Goal: Information Seeking & Learning: Learn about a topic

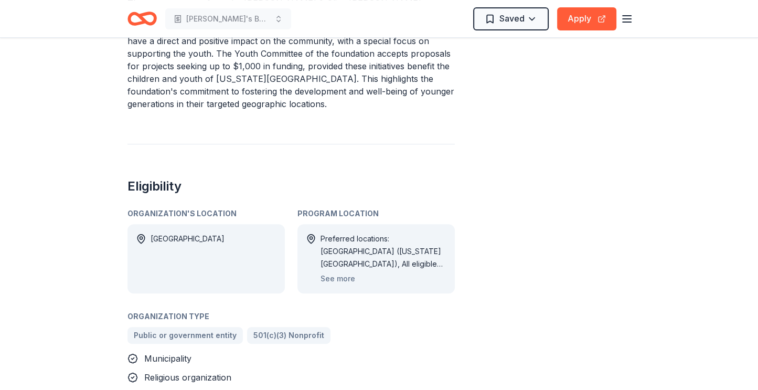
scroll to position [420, 0]
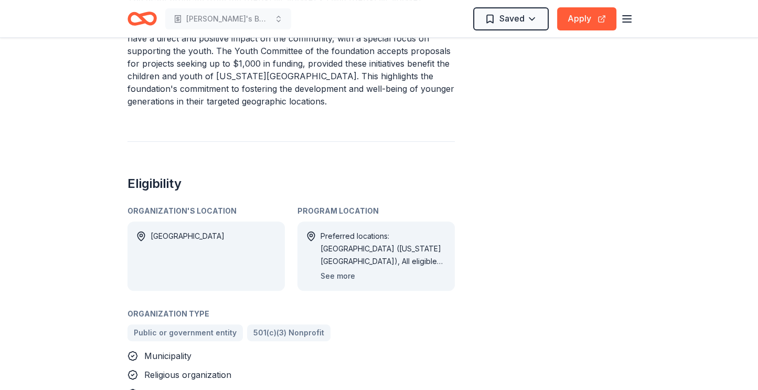
click at [347, 270] on button "See more" at bounding box center [337, 276] width 35 height 13
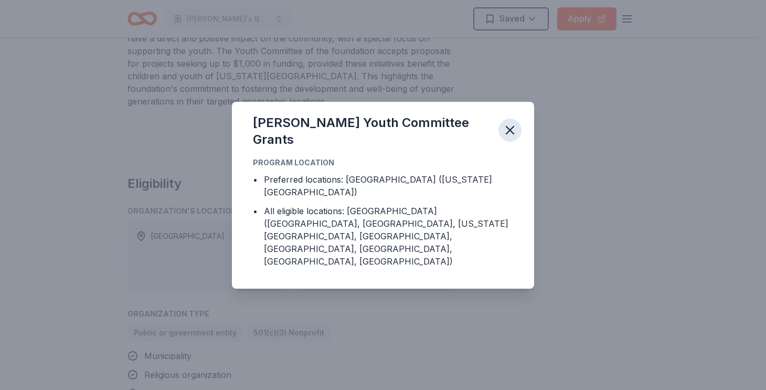
click at [513, 137] on icon "button" at bounding box center [509, 130] width 15 height 15
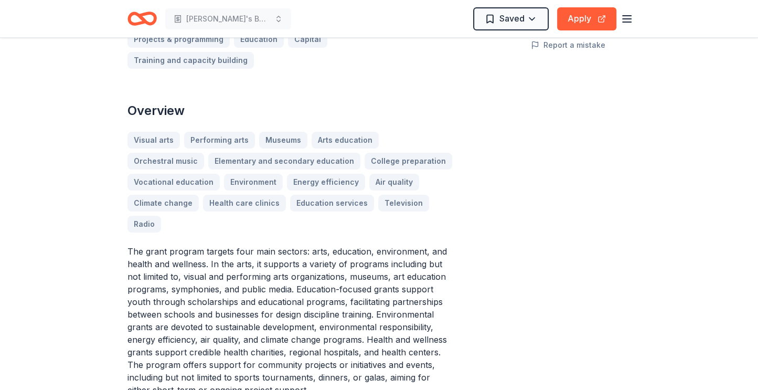
scroll to position [262, 0]
click at [147, 184] on div "Visual arts Performing arts Museums Arts education Orchestral music Elementary …" at bounding box center [290, 181] width 327 height 101
click at [153, 179] on div "Visual arts Performing arts Museums Arts education Orchestral music Elementary …" at bounding box center [290, 181] width 327 height 101
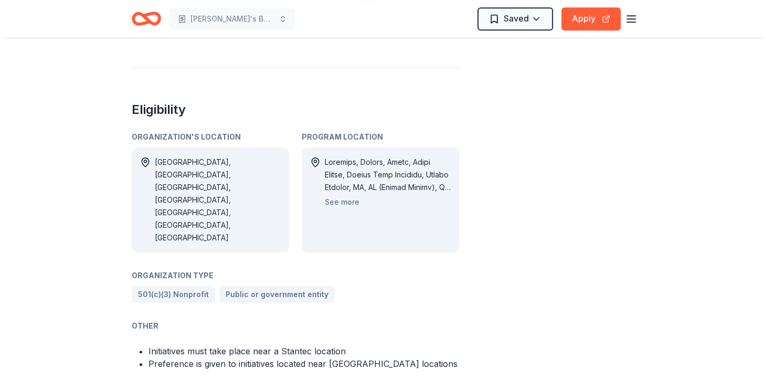
scroll to position [629, 0]
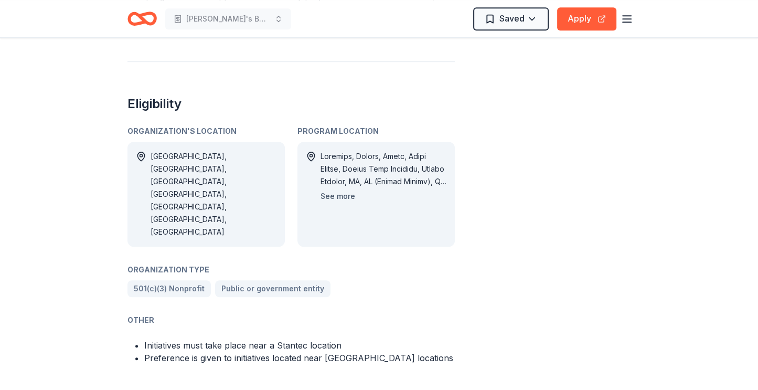
click at [340, 190] on button "See more" at bounding box center [337, 196] width 35 height 13
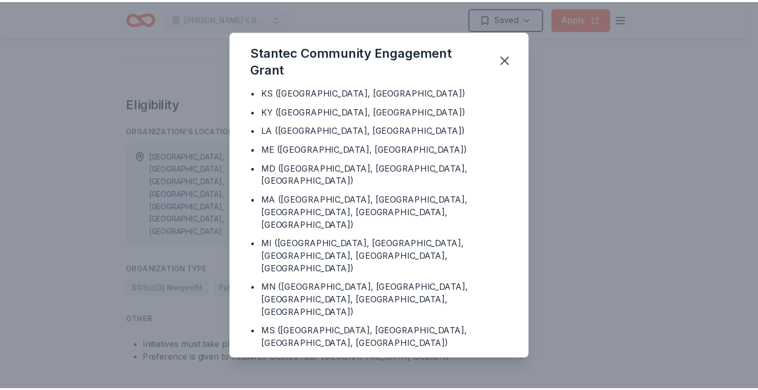
scroll to position [524, 0]
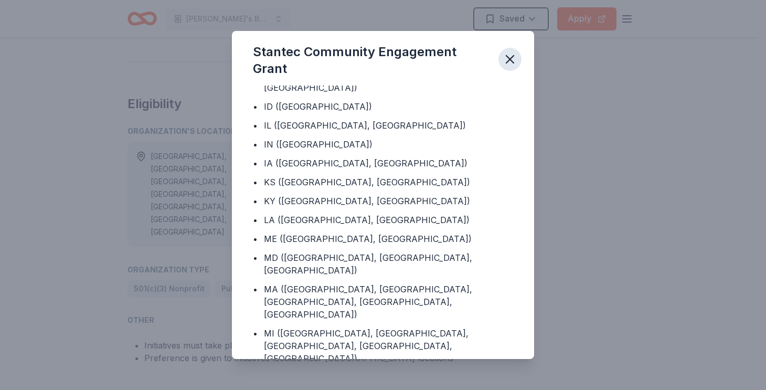
click at [510, 58] on icon "button" at bounding box center [509, 59] width 7 height 7
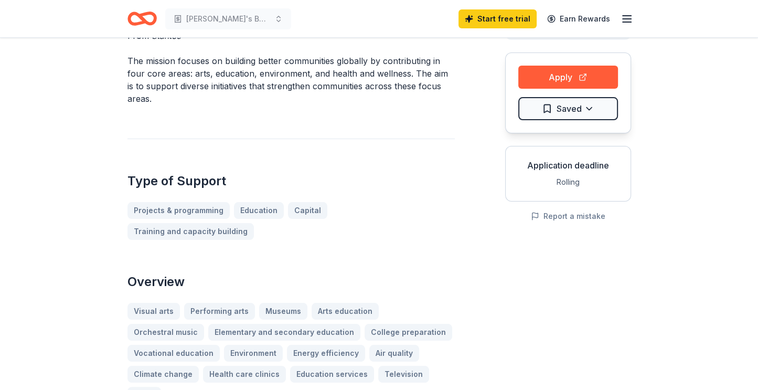
scroll to position [52, 0]
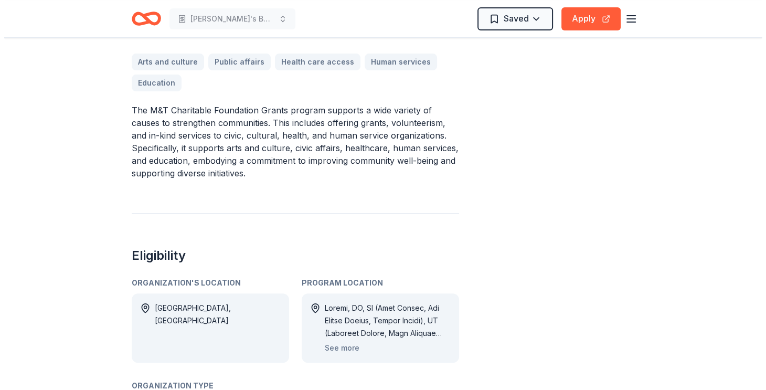
scroll to position [367, 0]
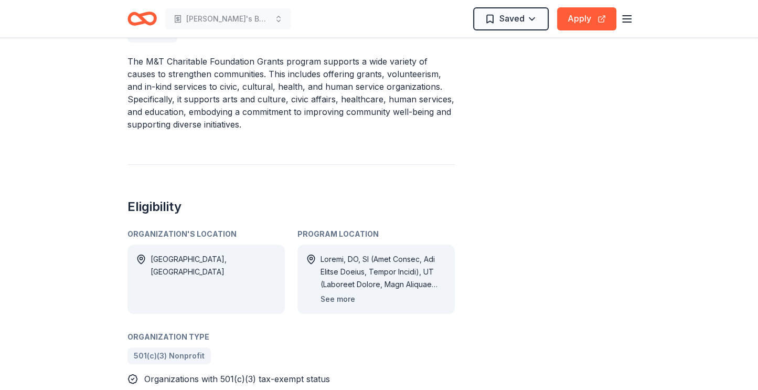
click at [326, 297] on button "See more" at bounding box center [337, 299] width 35 height 13
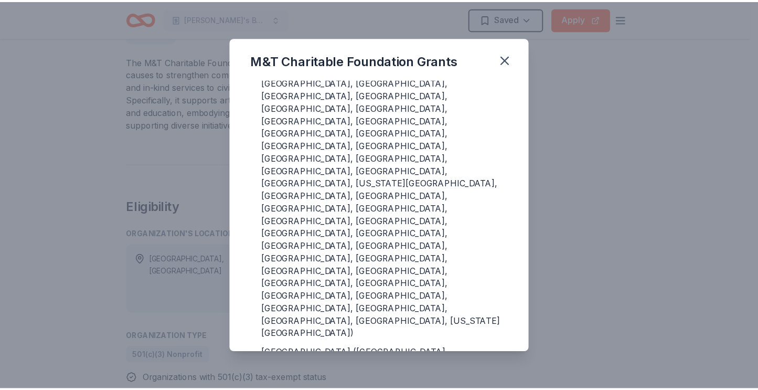
scroll to position [400, 0]
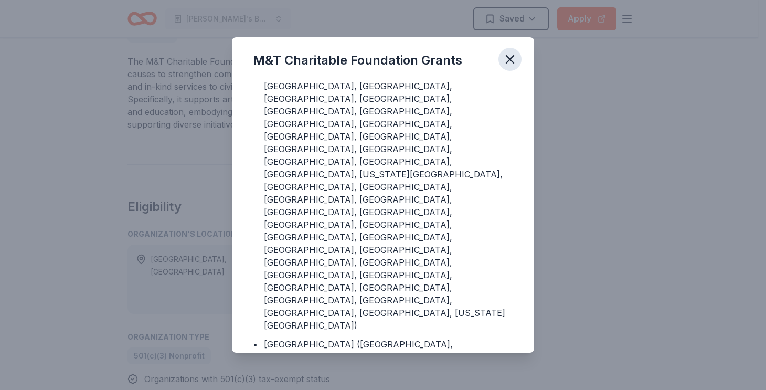
click at [509, 59] on icon "button" at bounding box center [509, 59] width 7 height 7
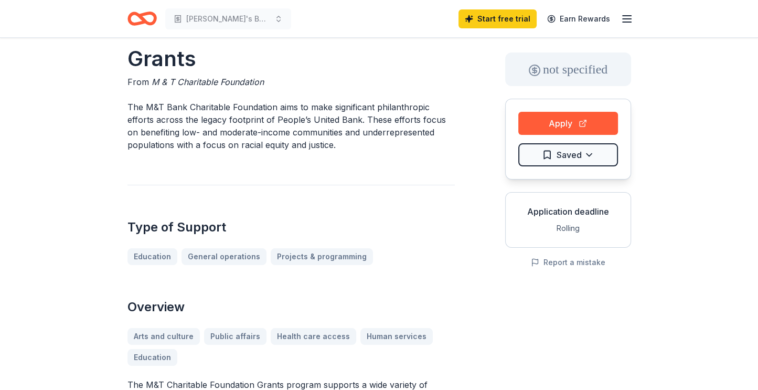
scroll to position [0, 0]
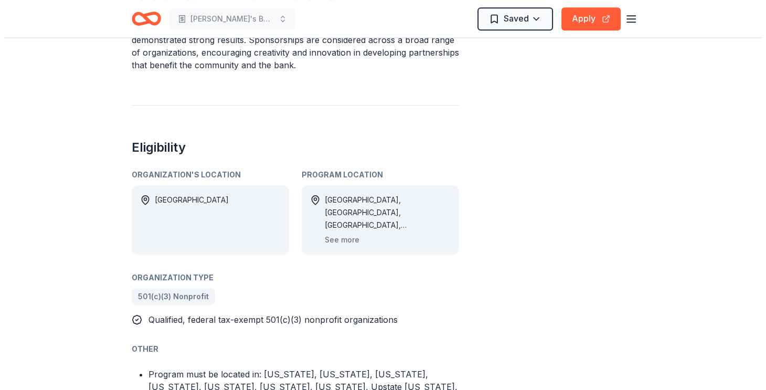
scroll to position [524, 0]
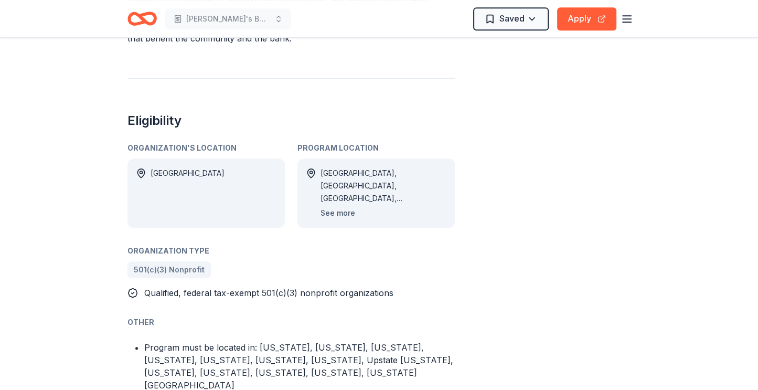
drag, startPoint x: 520, startPoint y: 279, endPoint x: 337, endPoint y: 192, distance: 202.9
click at [337, 207] on button "See more" at bounding box center [337, 213] width 35 height 13
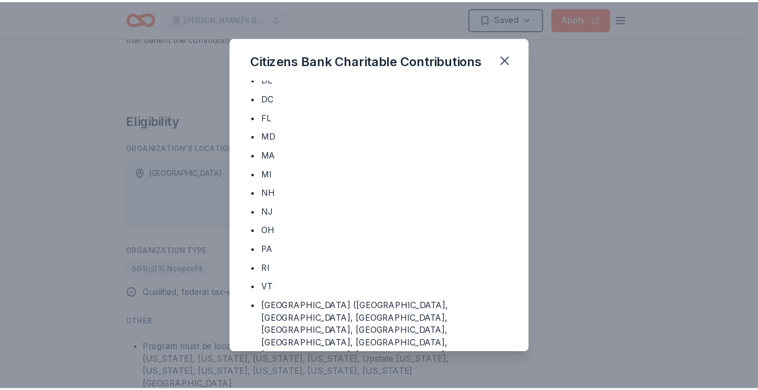
scroll to position [0, 0]
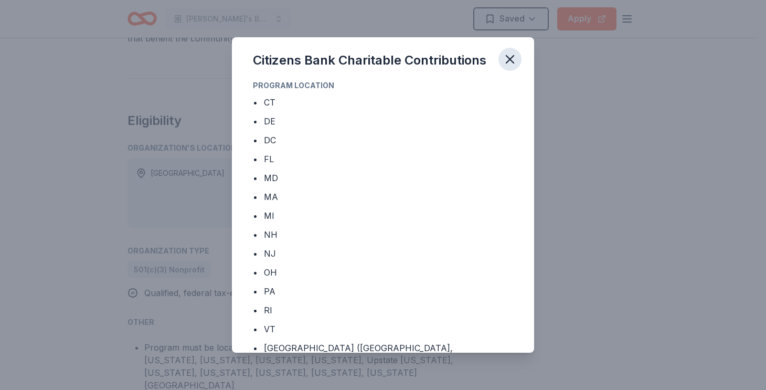
click at [510, 59] on icon "button" at bounding box center [509, 59] width 7 height 7
